Goal: Transaction & Acquisition: Purchase product/service

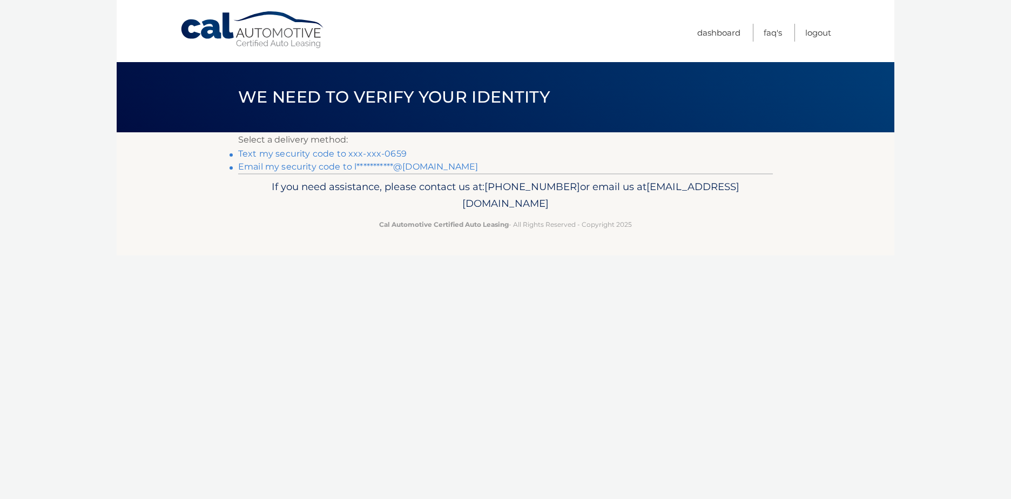
click at [386, 150] on link "Text my security code to xxx-xxx-0659" at bounding box center [322, 154] width 169 height 10
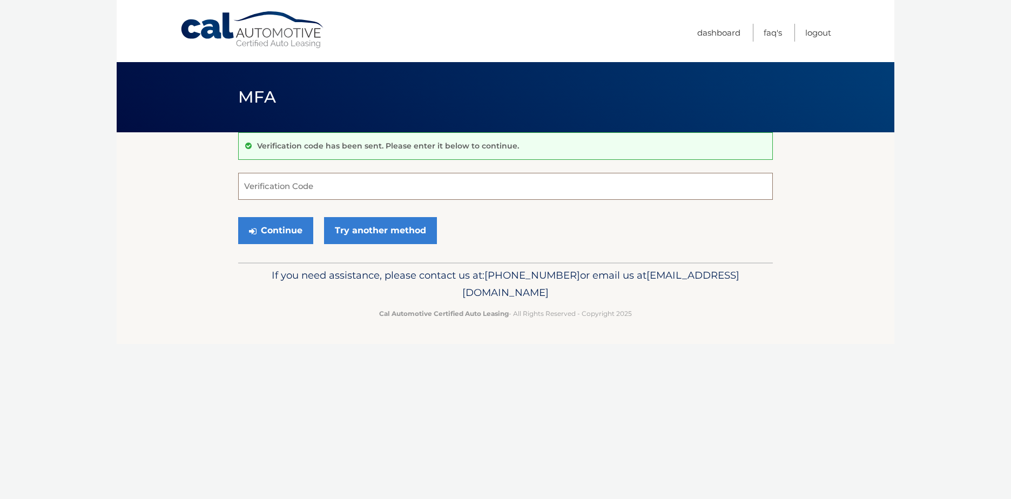
click at [326, 179] on input "Verification Code" at bounding box center [505, 186] width 535 height 27
type input "773040"
click at [261, 230] on button "Continue" at bounding box center [275, 230] width 75 height 27
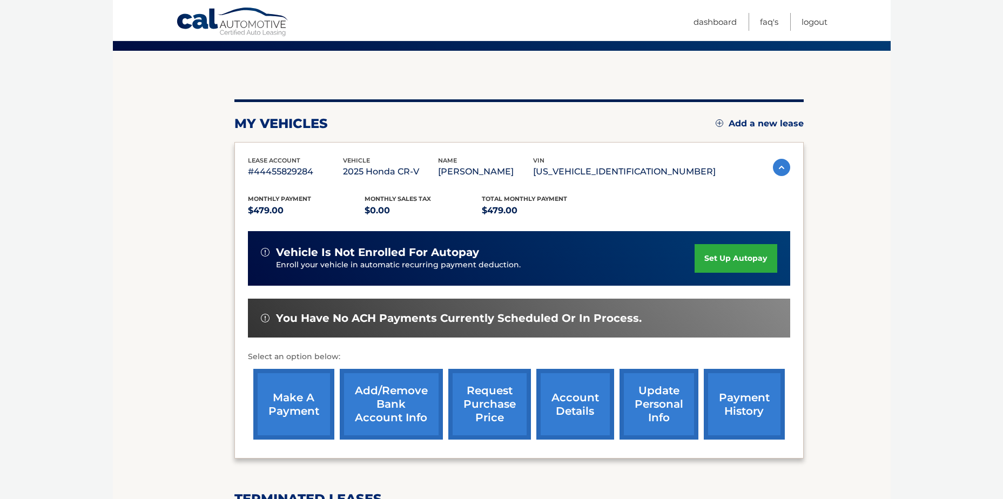
scroll to position [108, 0]
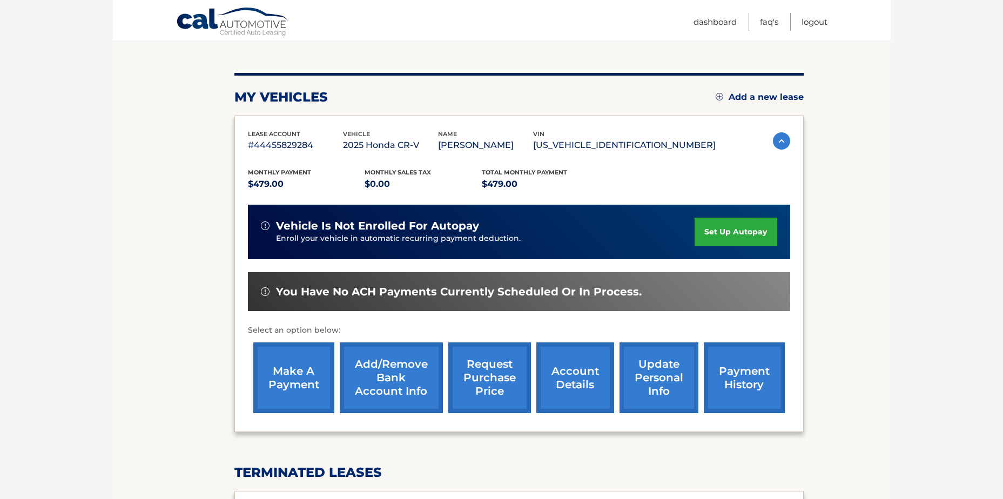
click at [313, 379] on link "make a payment" at bounding box center [293, 378] width 81 height 71
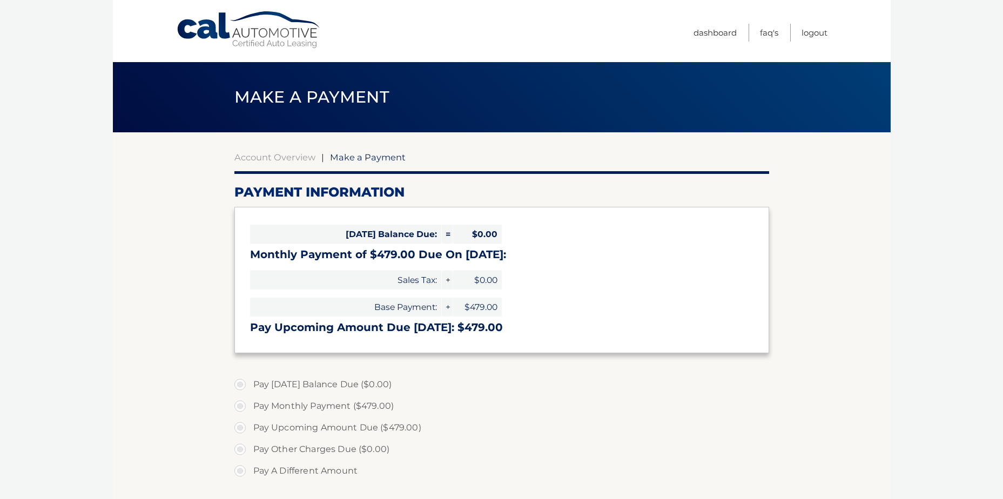
select select "MzUyNmFkYzQtZDlmMS00MjRkLTlmNTktNTJkMTFlMmIxYTU1"
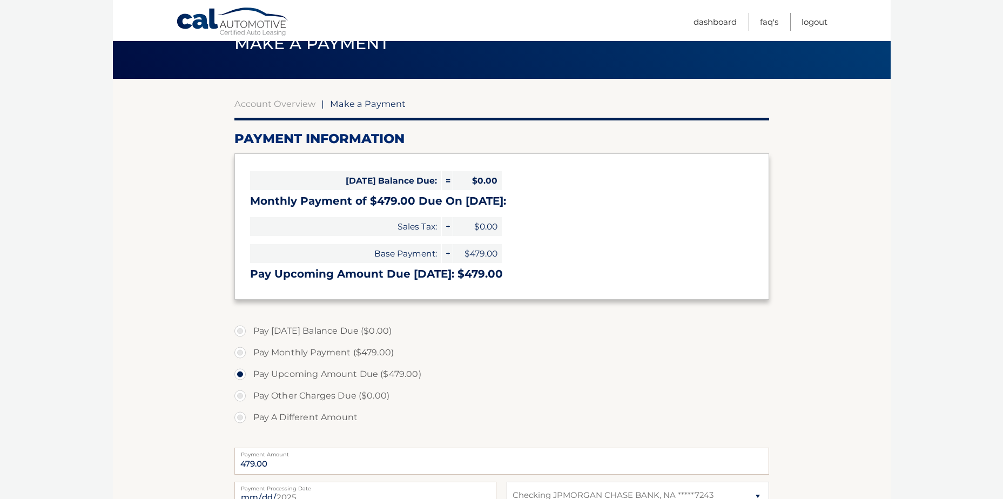
scroll to position [54, 0]
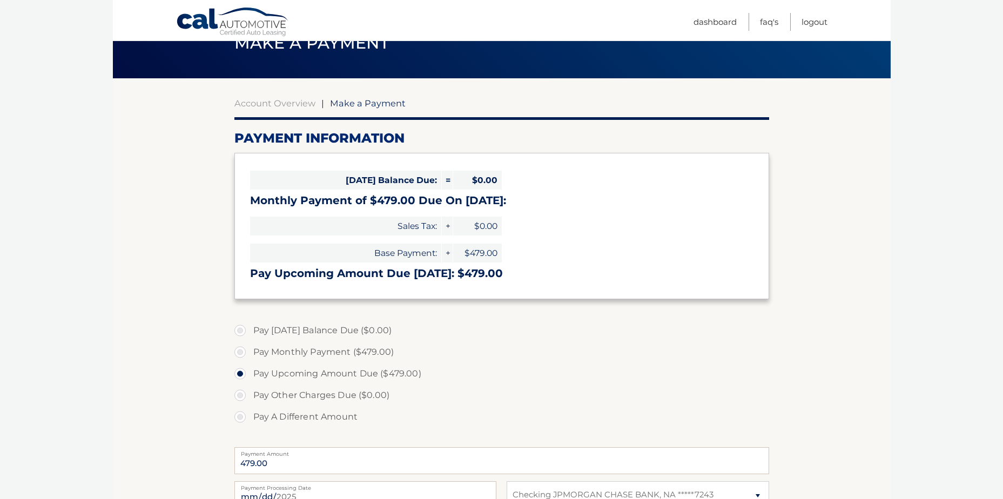
click at [340, 355] on label "Pay Monthly Payment ($479.00)" at bounding box center [501, 352] width 535 height 22
click at [250, 355] on input "Pay Monthly Payment ($479.00)" at bounding box center [244, 349] width 11 height 17
radio input "true"
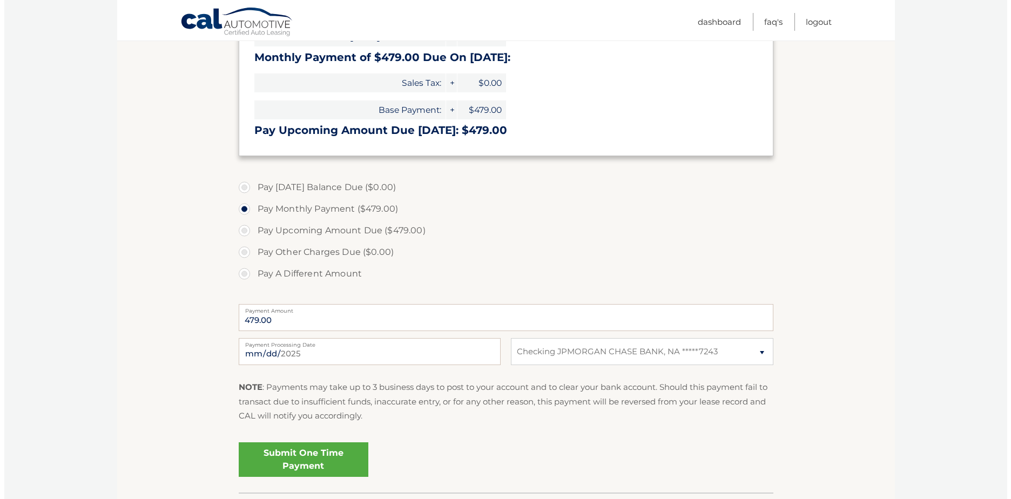
scroll to position [216, 0]
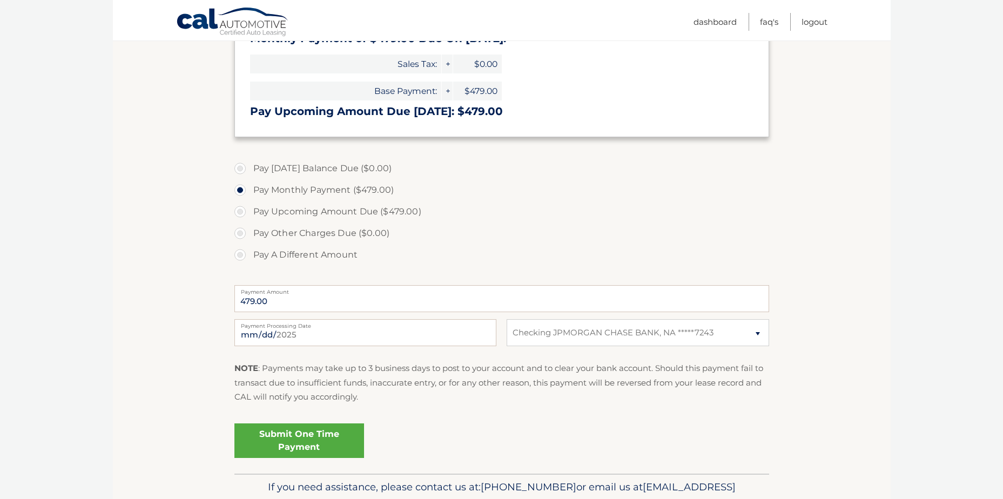
click at [283, 439] on link "Submit One Time Payment" at bounding box center [299, 441] width 130 height 35
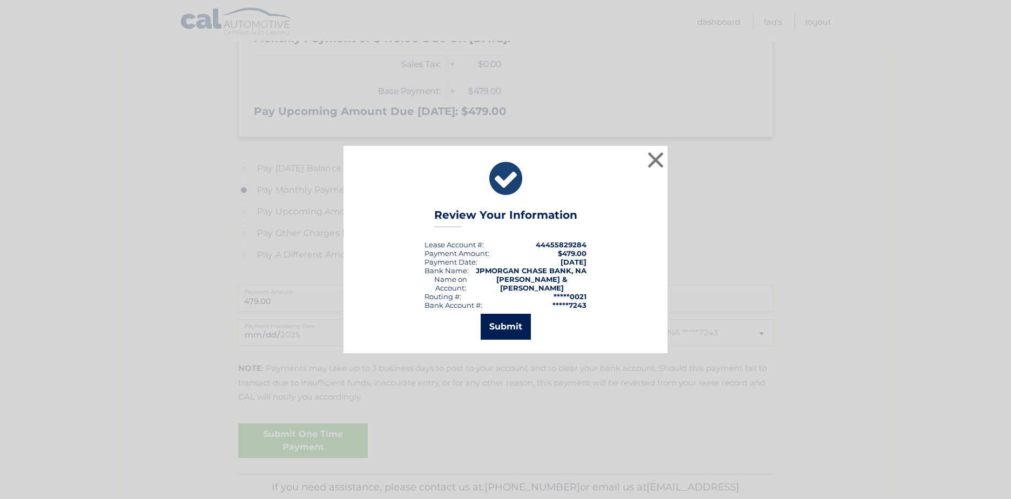
click at [492, 321] on button "Submit" at bounding box center [506, 327] width 50 height 26
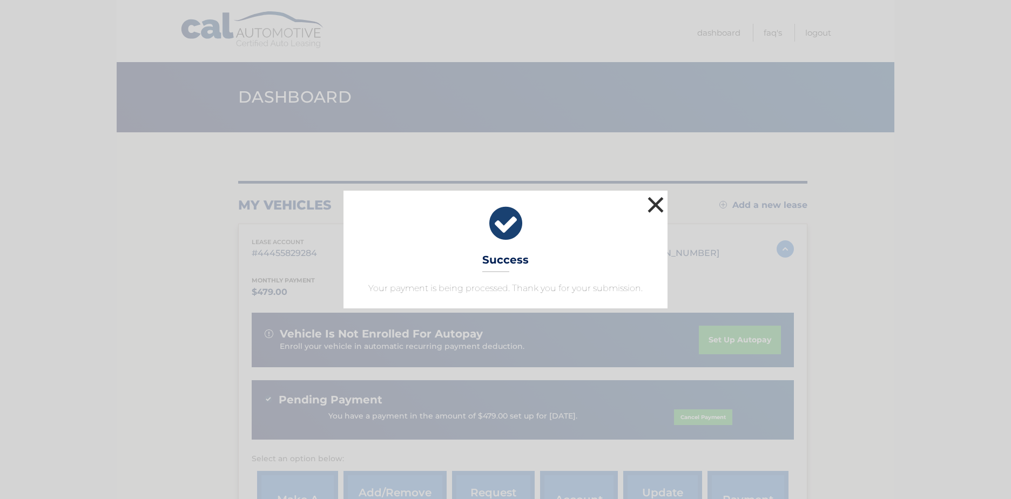
click at [665, 209] on button "×" at bounding box center [656, 205] width 22 height 22
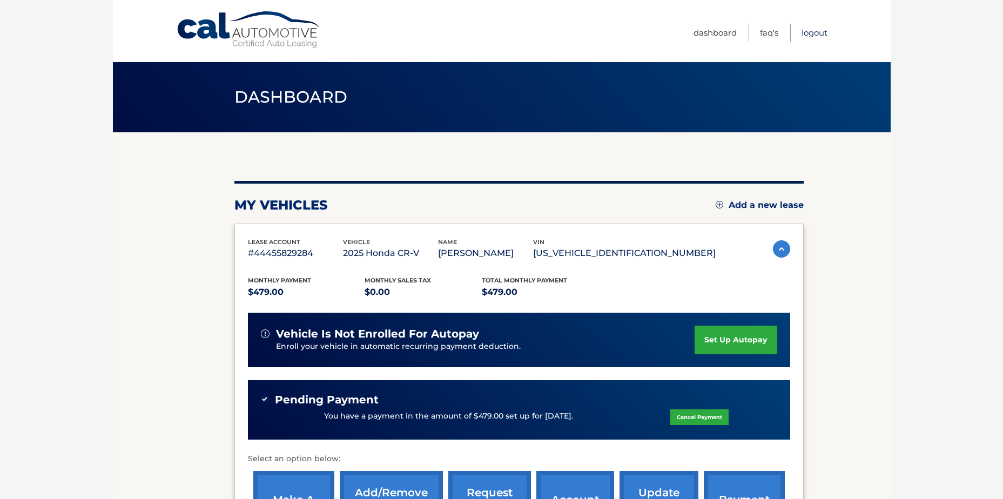
click at [812, 33] on link "Logout" at bounding box center [815, 33] width 26 height 18
